Goal: Transaction & Acquisition: Purchase product/service

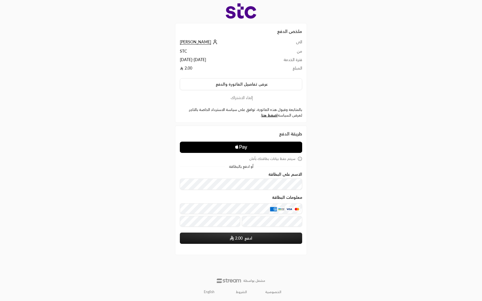
click at [253, 97] on button "إلغاء الاشتراك" at bounding box center [241, 98] width 122 height 6
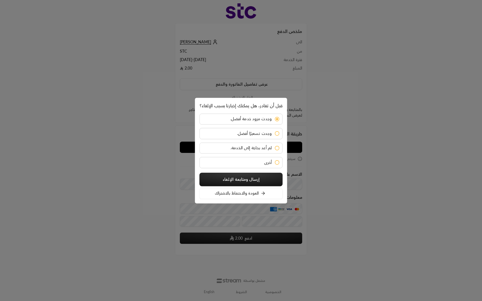
click at [261, 194] on icon at bounding box center [262, 193] width 5 height 5
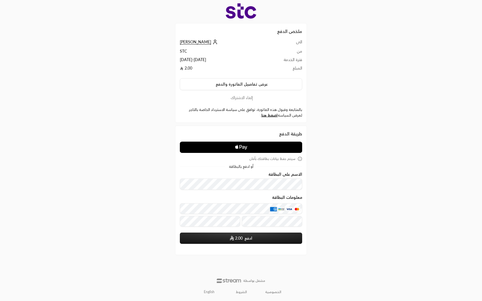
click at [253, 239] on button "ادفع 2.00" at bounding box center [241, 238] width 122 height 11
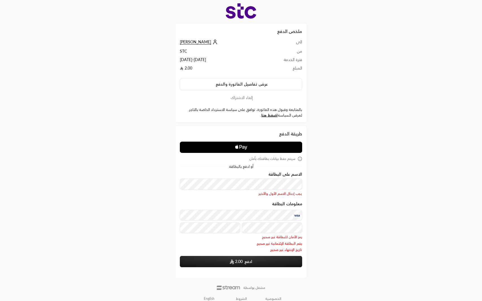
click at [238, 258] on button "ادفع 2.00" at bounding box center [241, 261] width 122 height 11
